Goal: Transaction & Acquisition: Purchase product/service

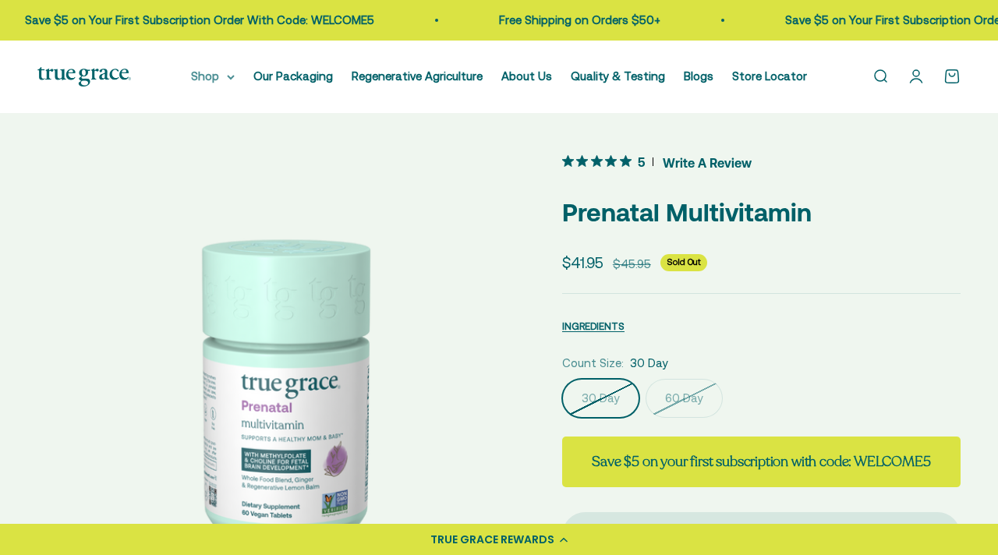
click at [235, 75] on summary "Shop" at bounding box center [213, 76] width 44 height 19
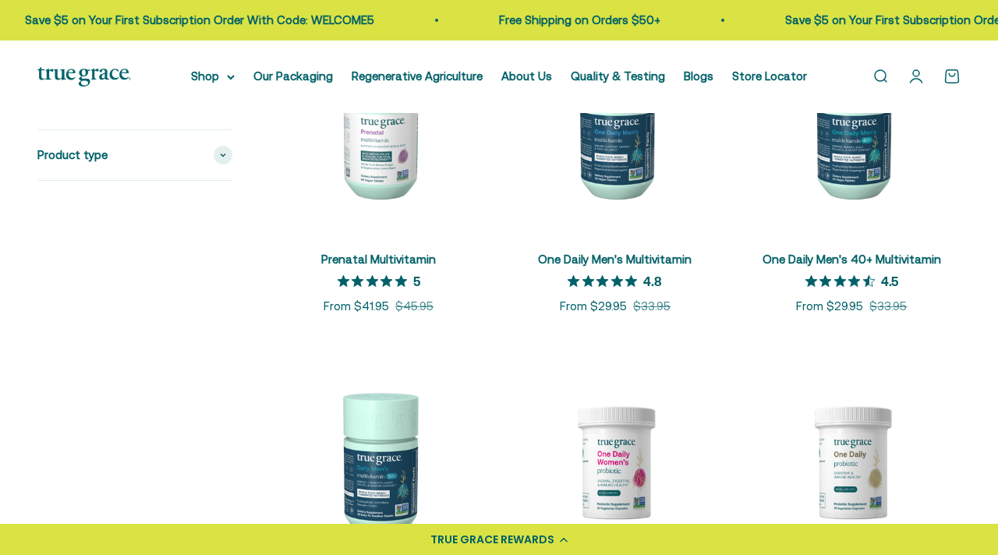
scroll to position [825, 0]
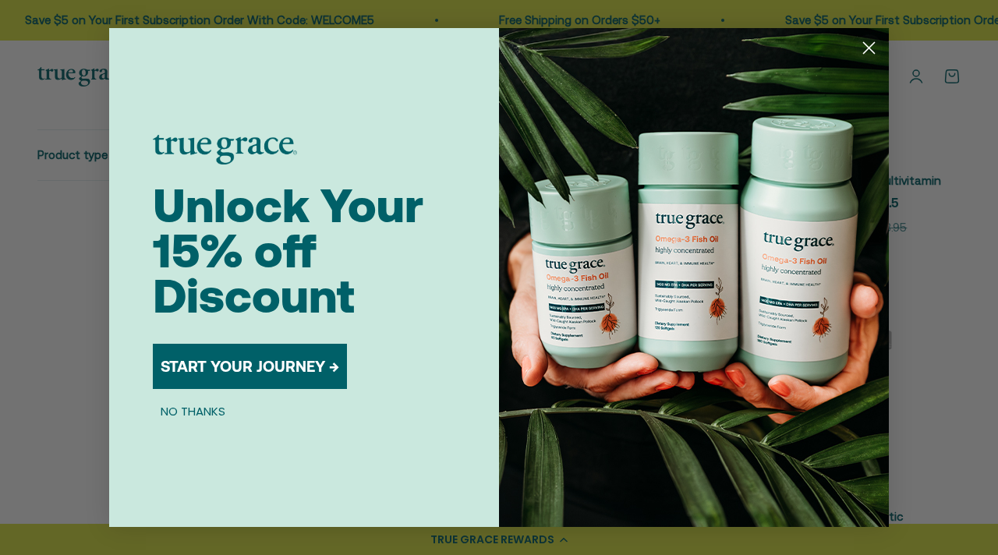
click at [867, 49] on icon "Close dialog" at bounding box center [869, 48] width 11 height 11
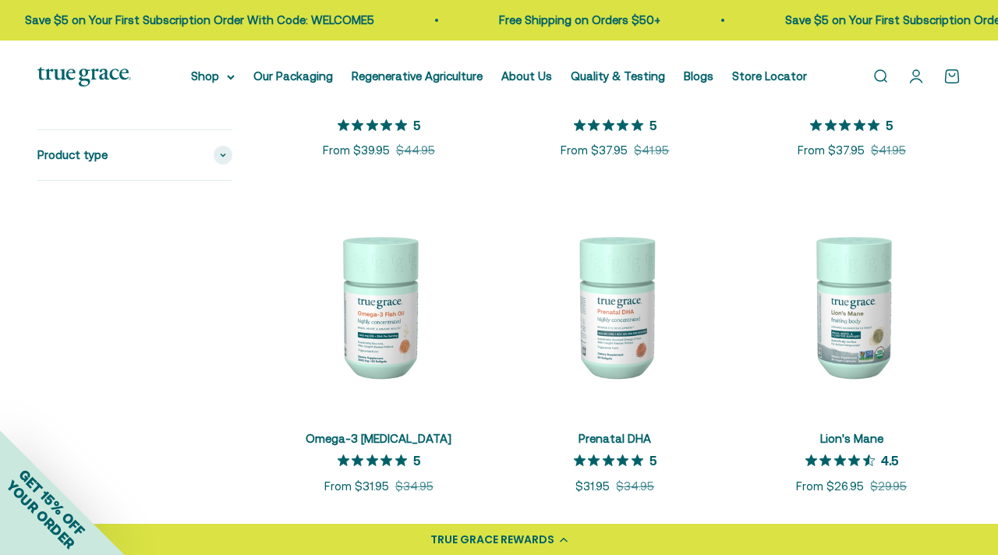
scroll to position [1241, 0]
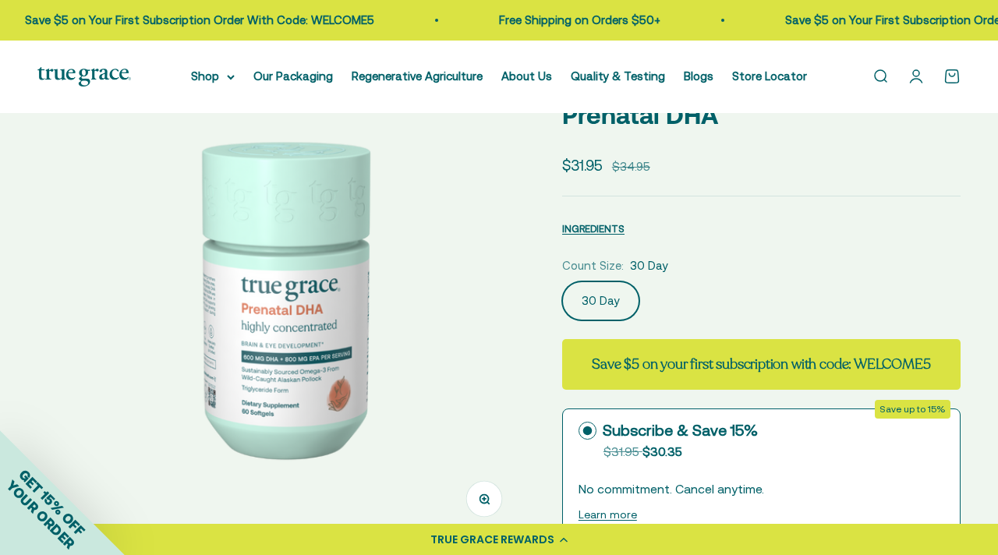
scroll to position [137, 0]
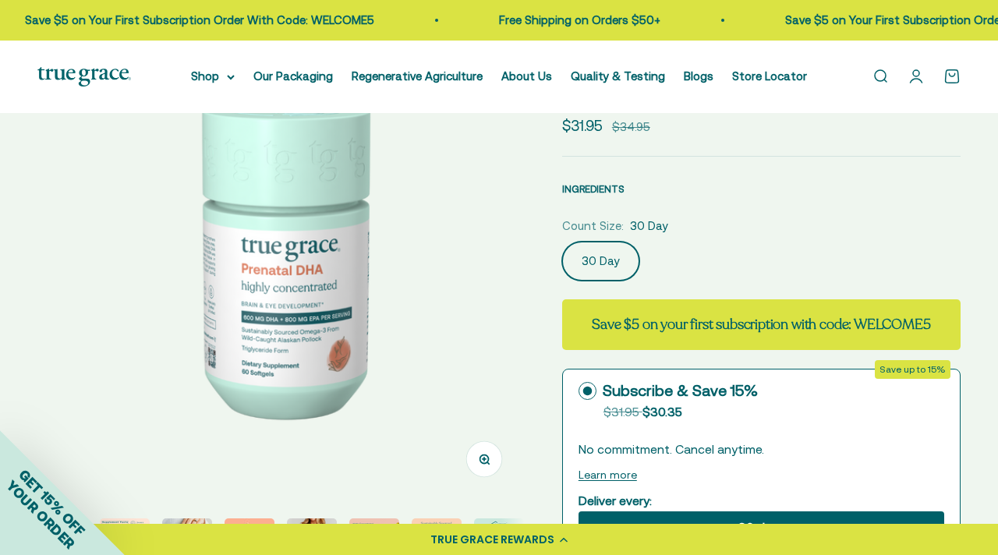
click at [598, 190] on span "INGREDIENTS" at bounding box center [593, 189] width 62 height 12
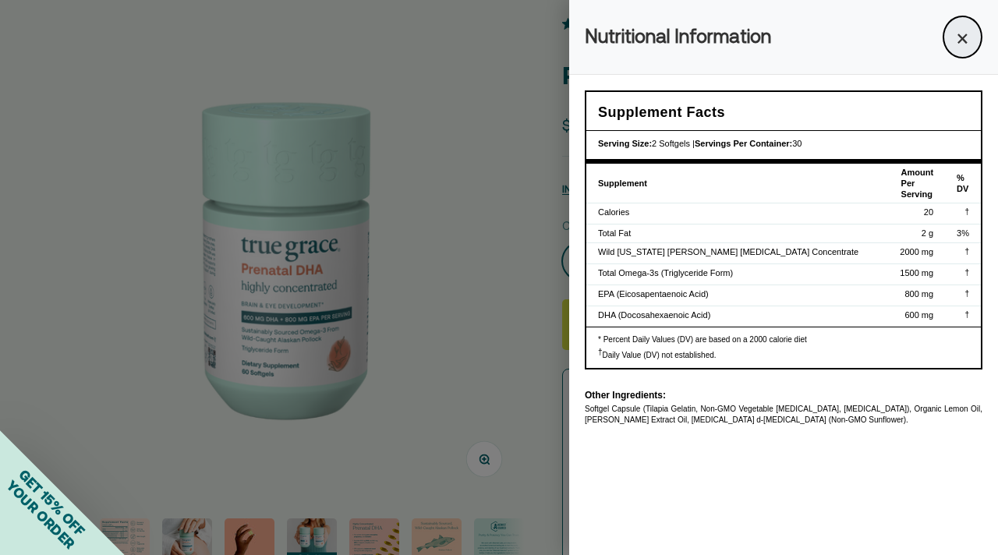
click at [962, 34] on button "×" at bounding box center [963, 37] width 40 height 43
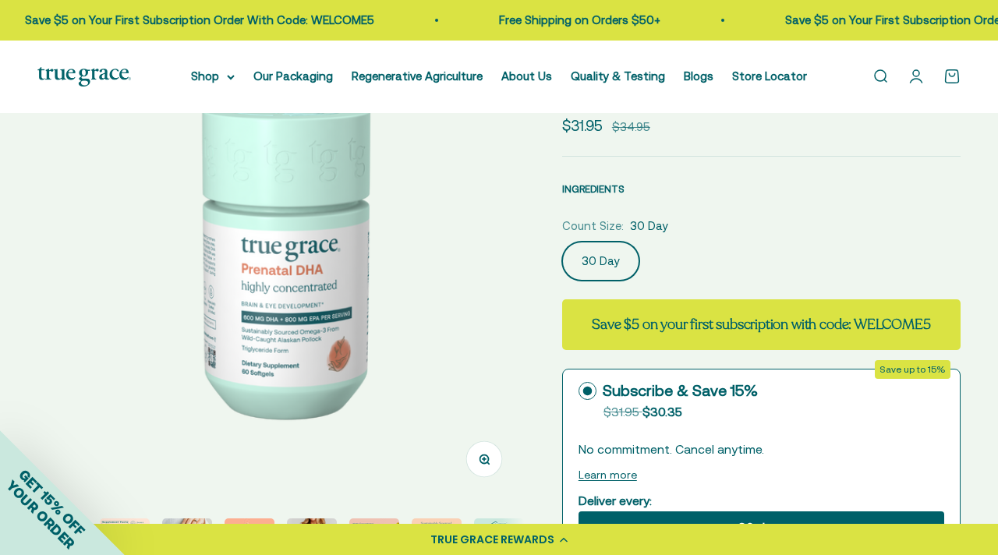
click at [607, 186] on span "INGREDIENTS" at bounding box center [593, 189] width 62 height 12
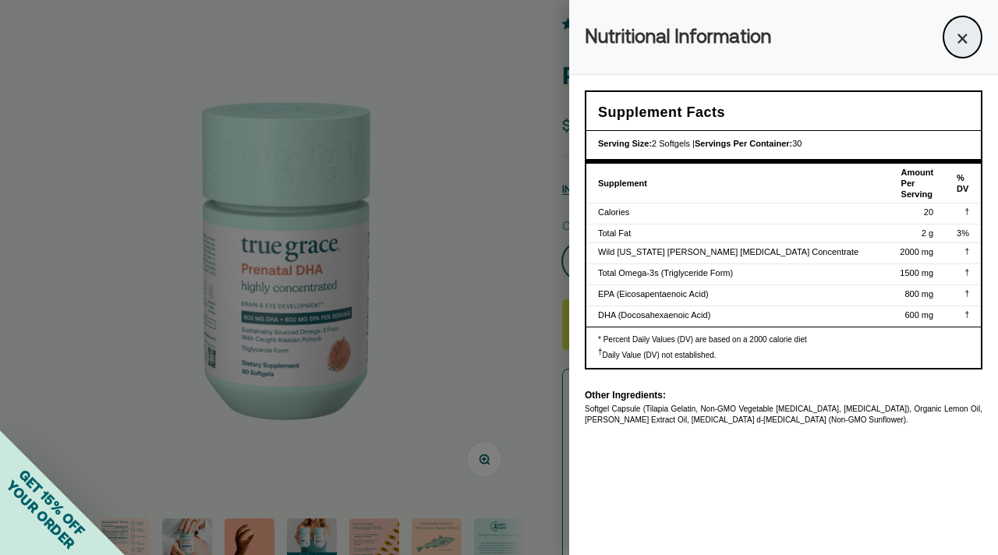
click at [957, 51] on button "×" at bounding box center [963, 37] width 40 height 43
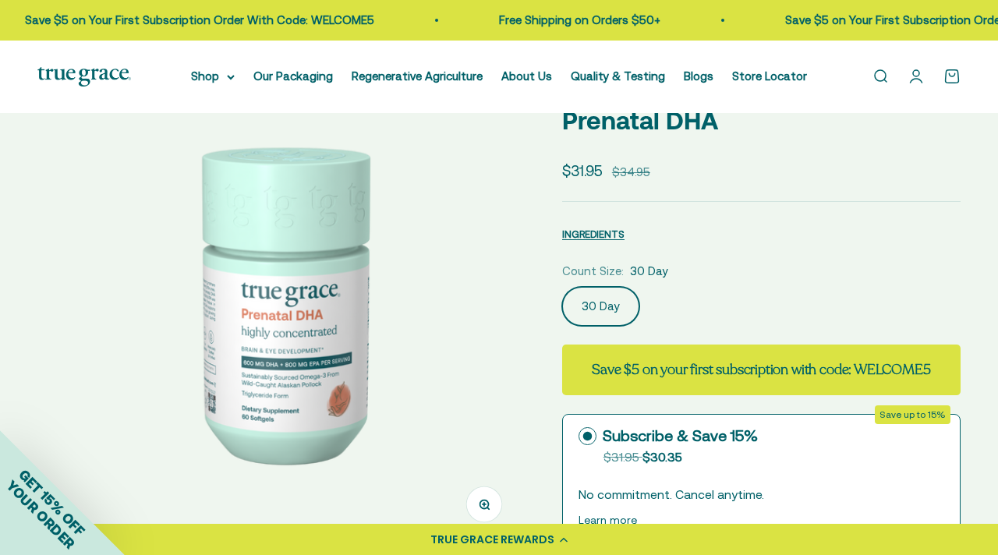
scroll to position [91, 0]
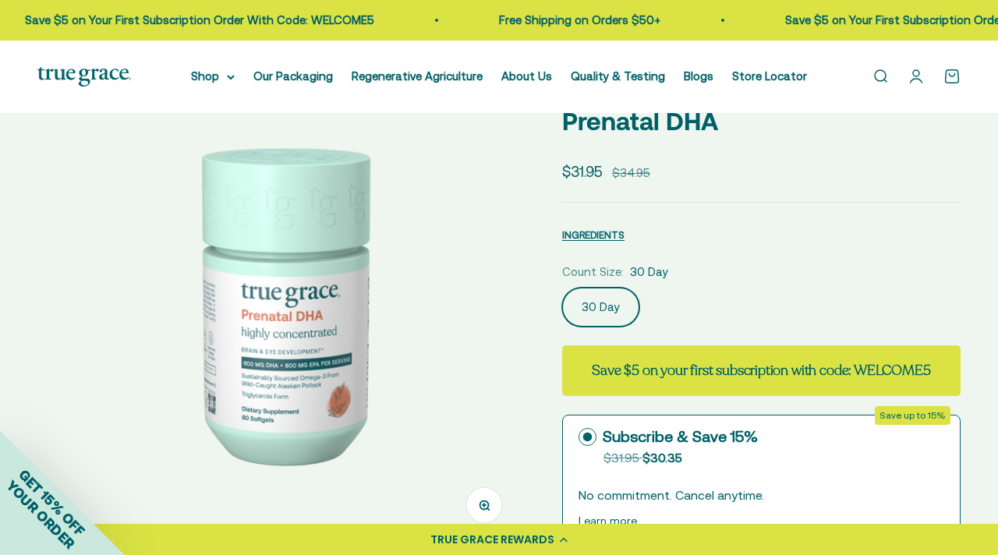
click at [35, 511] on span "YOUR ORDER" at bounding box center [40, 514] width 75 height 75
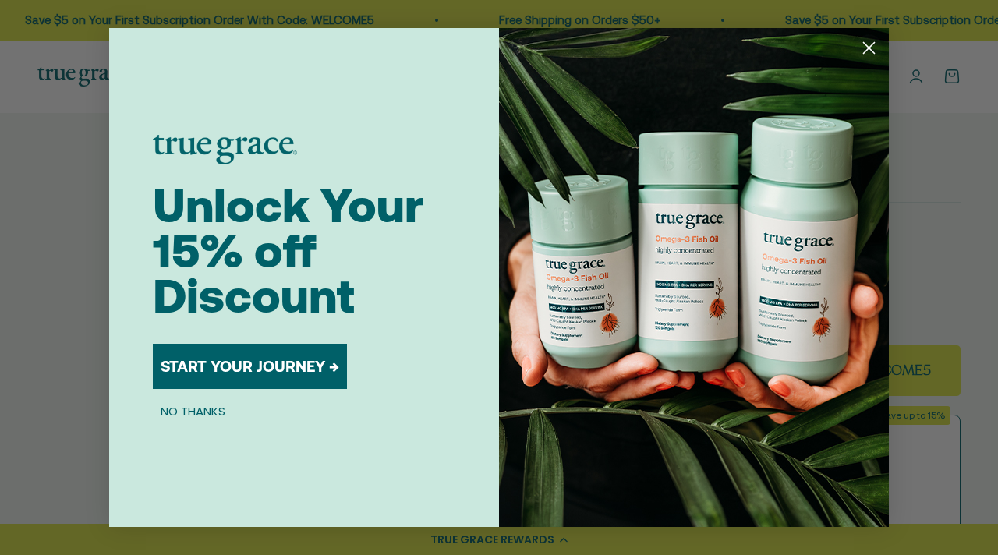
click at [287, 375] on button "START YOUR JOURNEY →" at bounding box center [250, 366] width 194 height 45
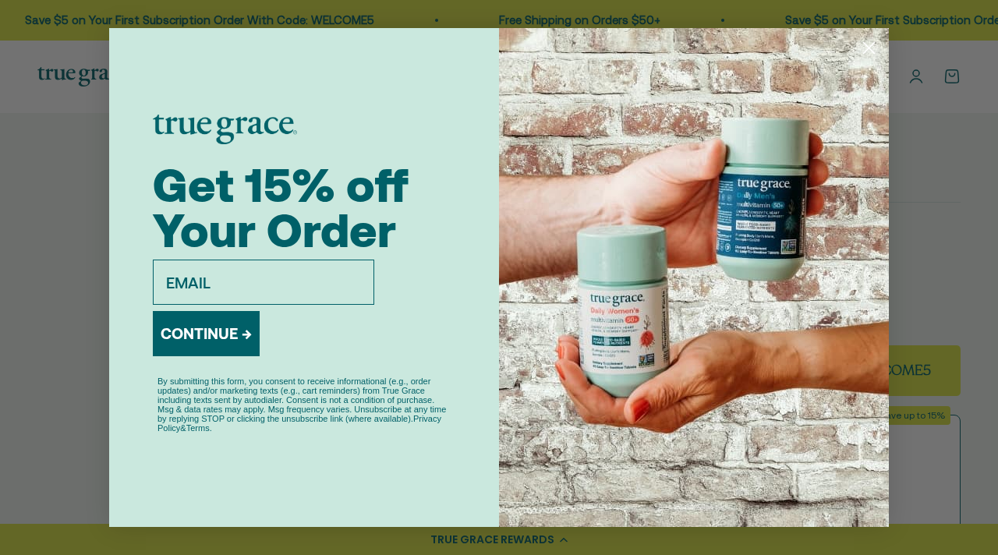
click at [278, 298] on input "email" at bounding box center [263, 282] width 221 height 45
type input "[EMAIL_ADDRESS][DOMAIN_NAME]"
click at [224, 338] on button "CONTINUE →" at bounding box center [206, 333] width 107 height 45
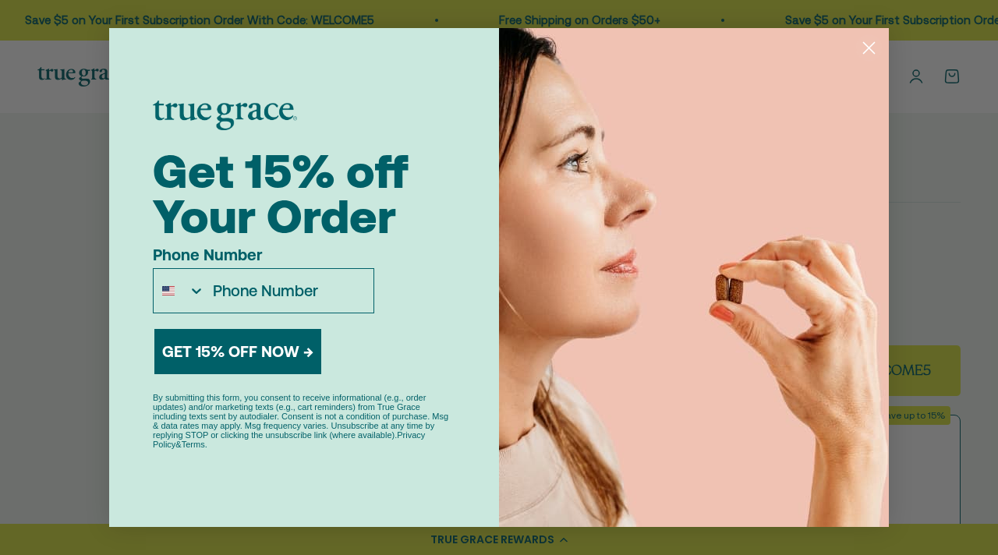
click at [870, 47] on circle "Close dialog" at bounding box center [869, 48] width 26 height 26
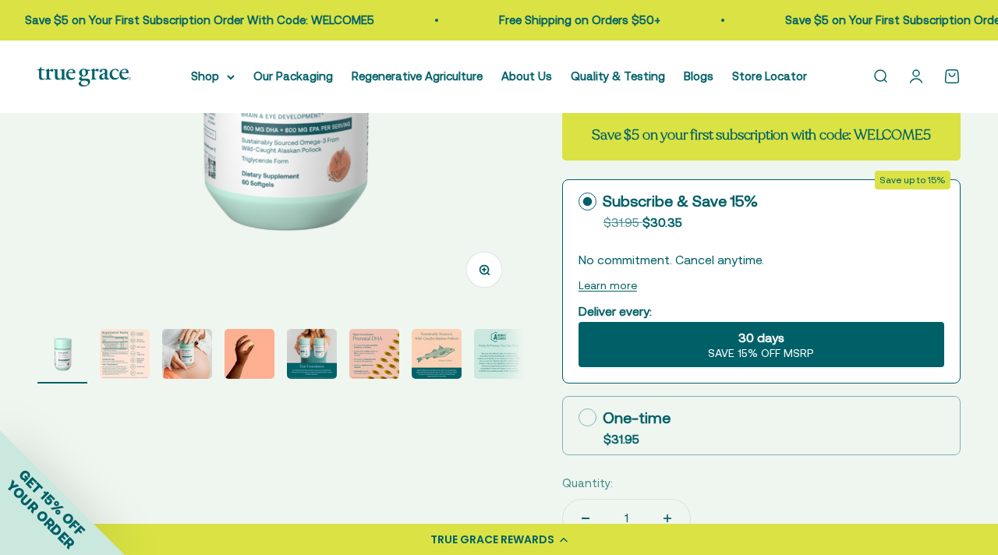
scroll to position [363, 0]
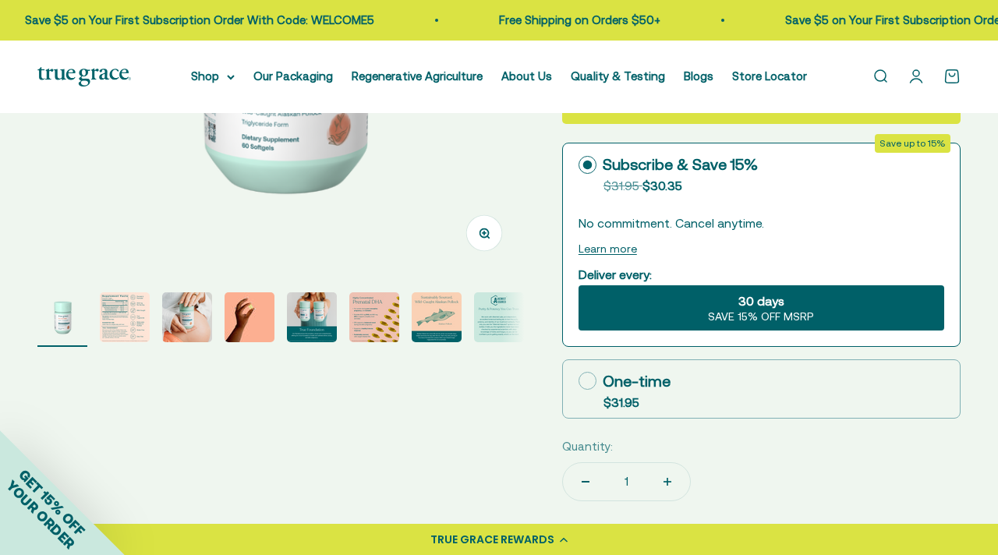
click at [623, 384] on div "One-time" at bounding box center [624, 381] width 92 height 23
click at [578, 381] on input "One-time $31.95" at bounding box center [578, 380] width 1 height 1
radio input "true"
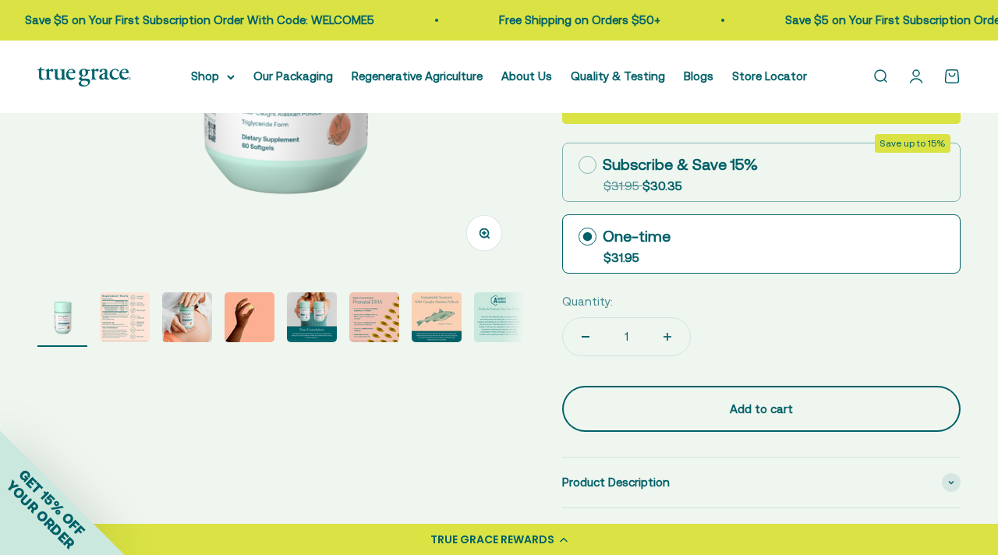
click at [695, 405] on div "Add to cart" at bounding box center [761, 409] width 336 height 19
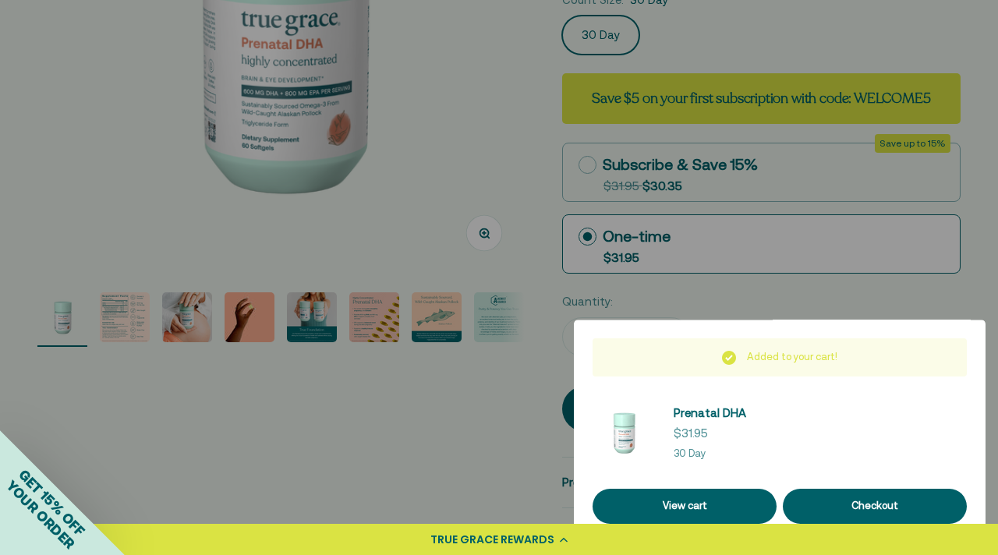
click at [842, 285] on div at bounding box center [499, 277] width 998 height 555
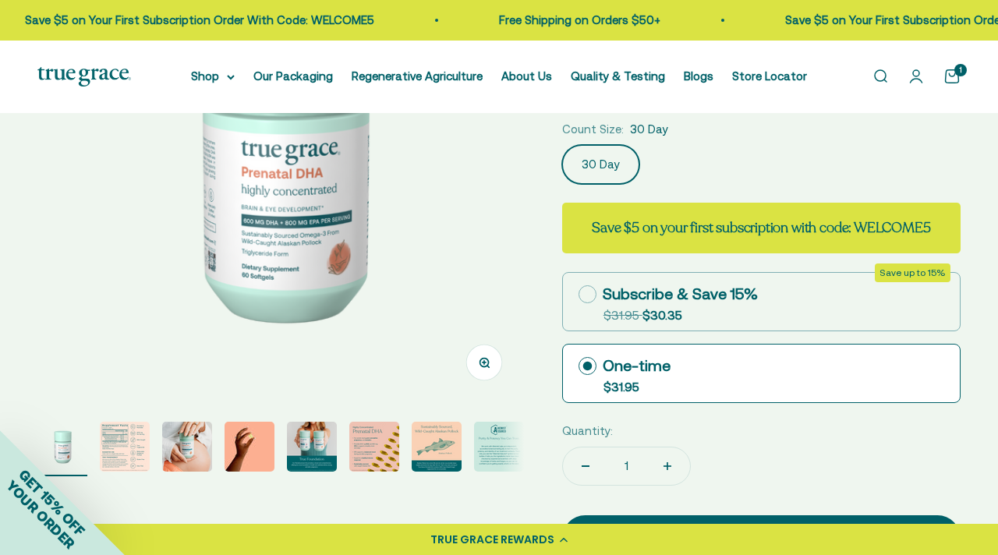
scroll to position [233, 0]
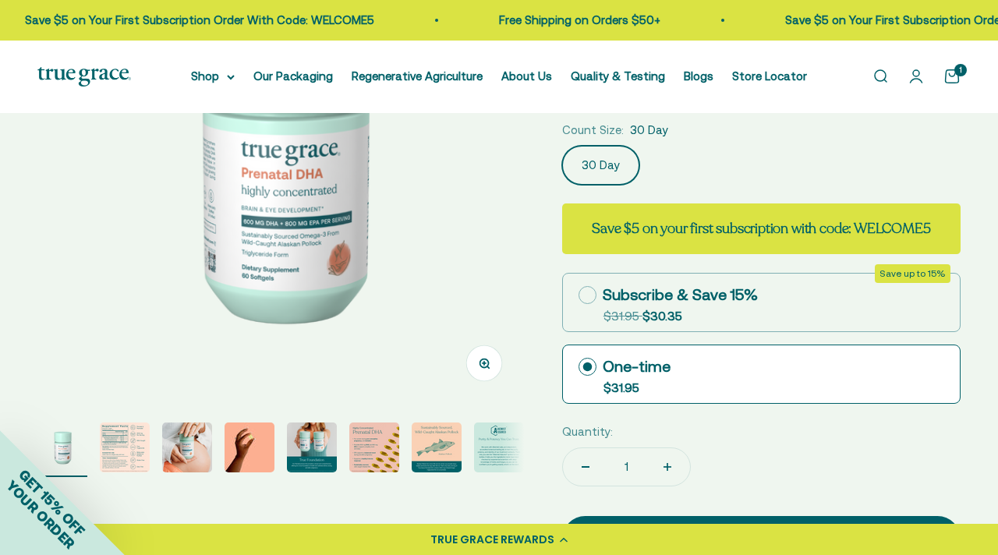
click at [118, 439] on div "GET 15% OFF YOUR ORDER" at bounding box center [62, 492] width 125 height 125
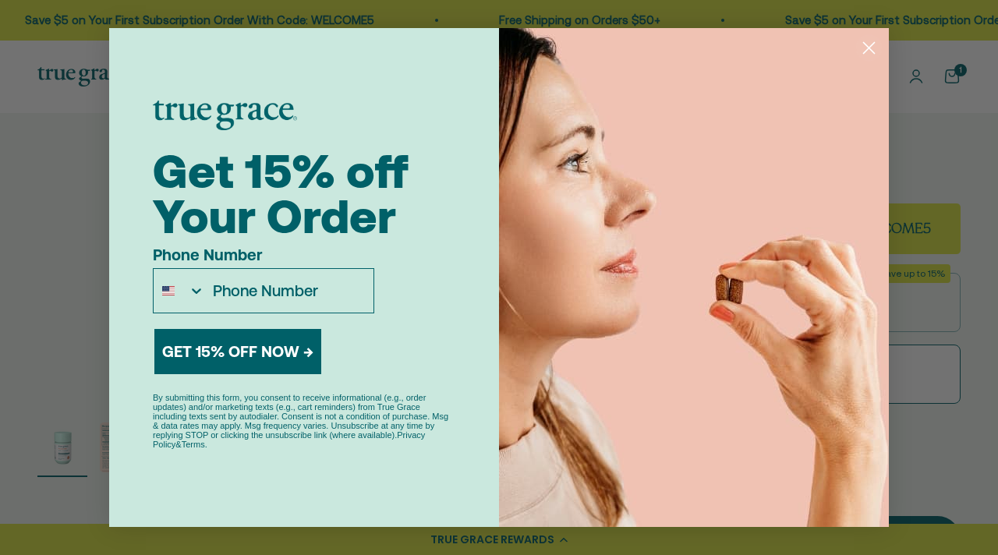
click at [866, 49] on icon "Close dialog" at bounding box center [869, 48] width 11 height 11
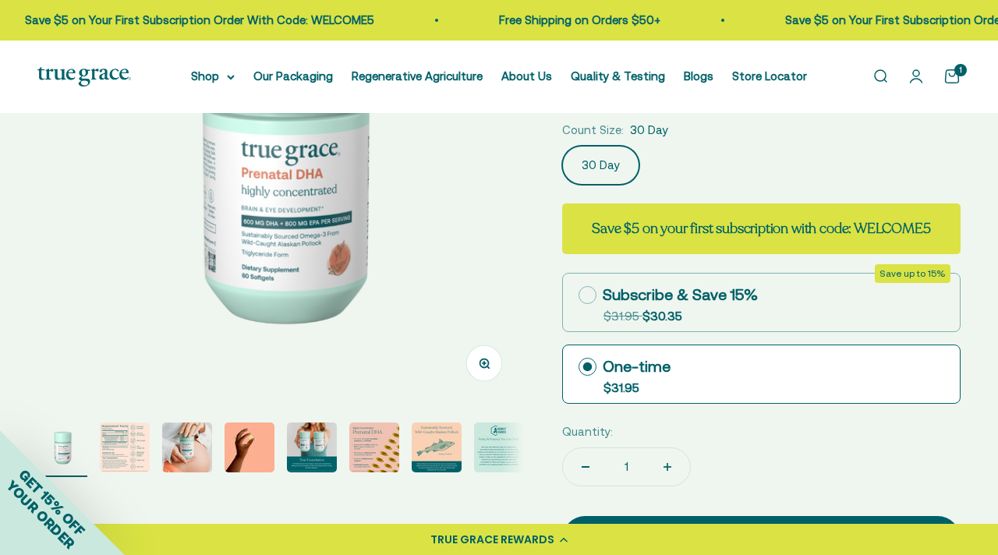
click at [127, 448] on img "Go to item 2" at bounding box center [125, 448] width 50 height 50
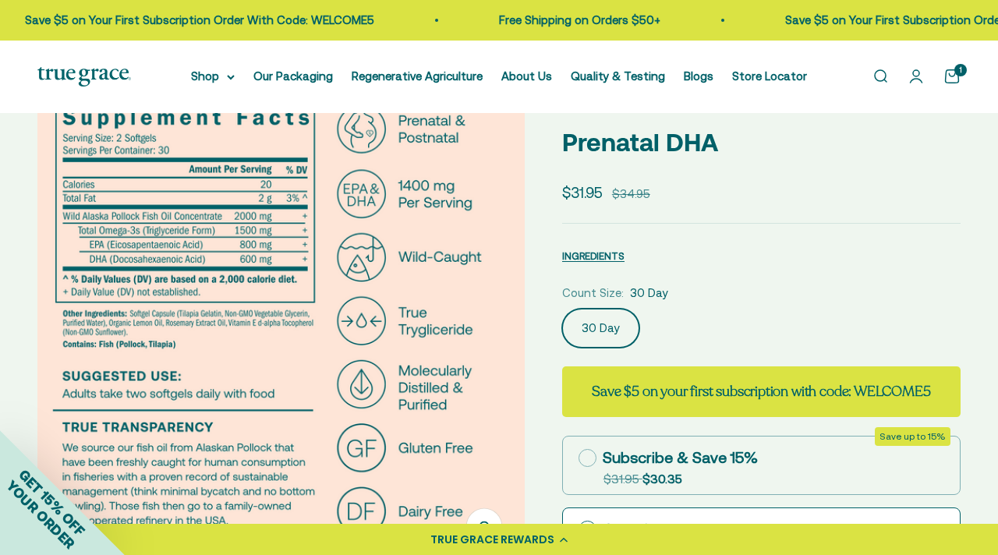
scroll to position [73, 0]
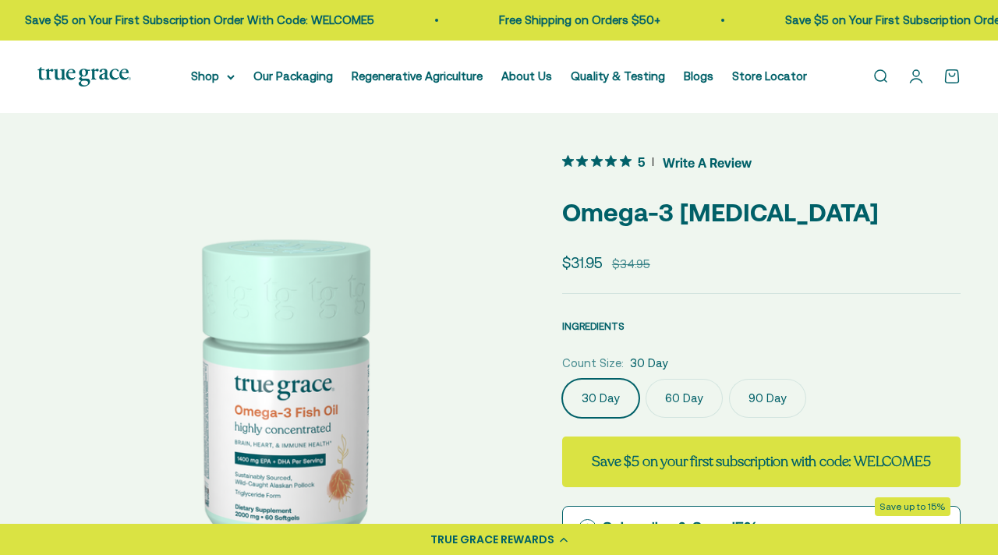
click at [582, 323] on span "INGREDIENTS" at bounding box center [593, 326] width 62 height 12
